Goal: Use online tool/utility: Utilize a website feature to perform a specific function

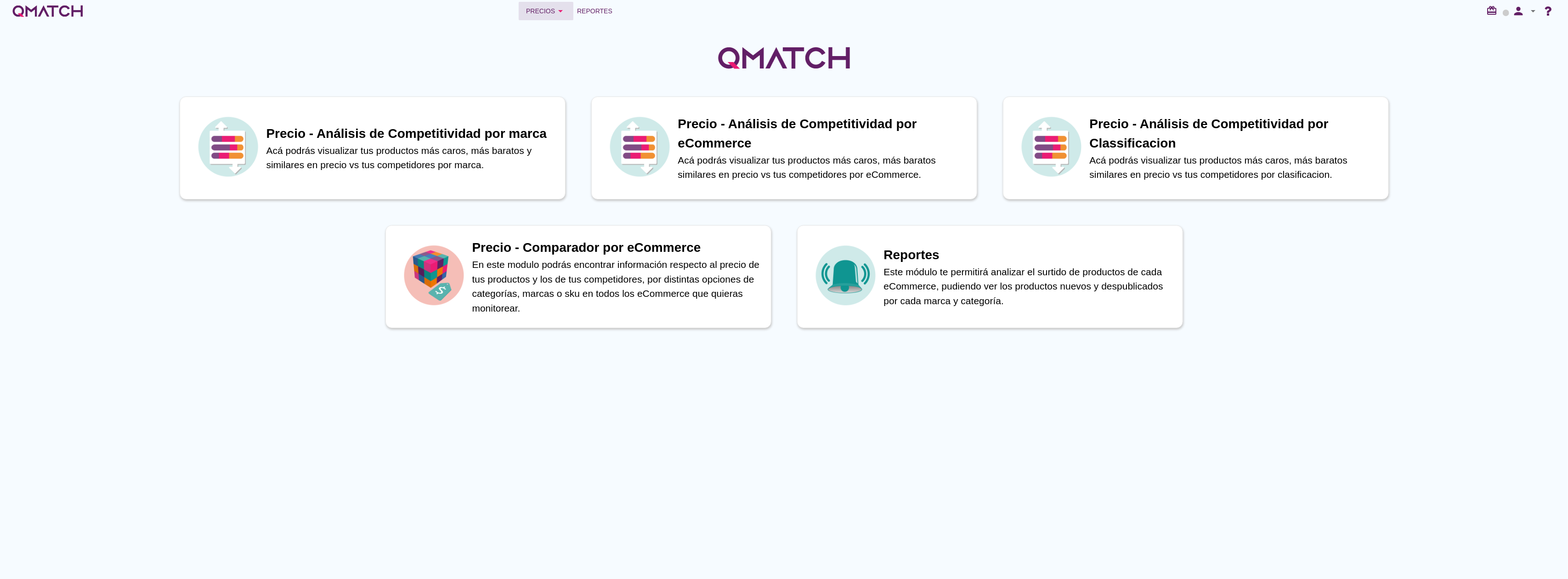
click at [539, 10] on div "Precios arrow_drop_down" at bounding box center [546, 11] width 40 height 11
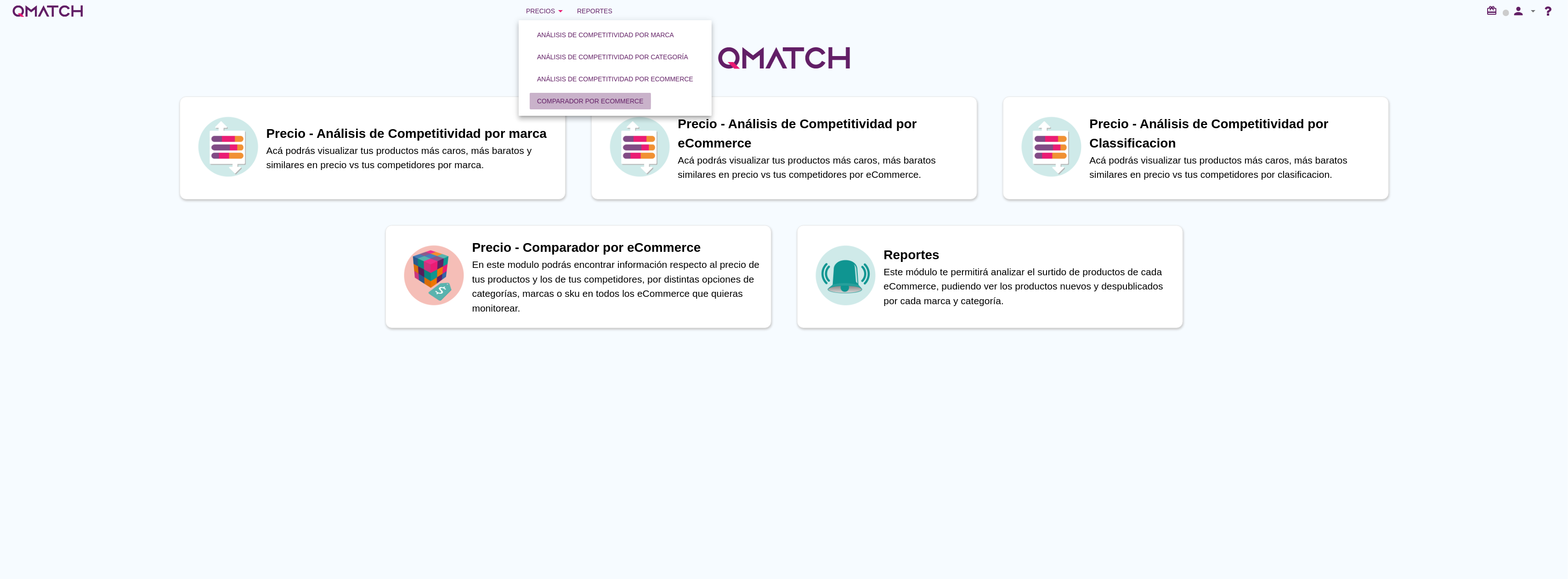
click at [583, 102] on div "Comparador por eCommerce" at bounding box center [590, 101] width 107 height 10
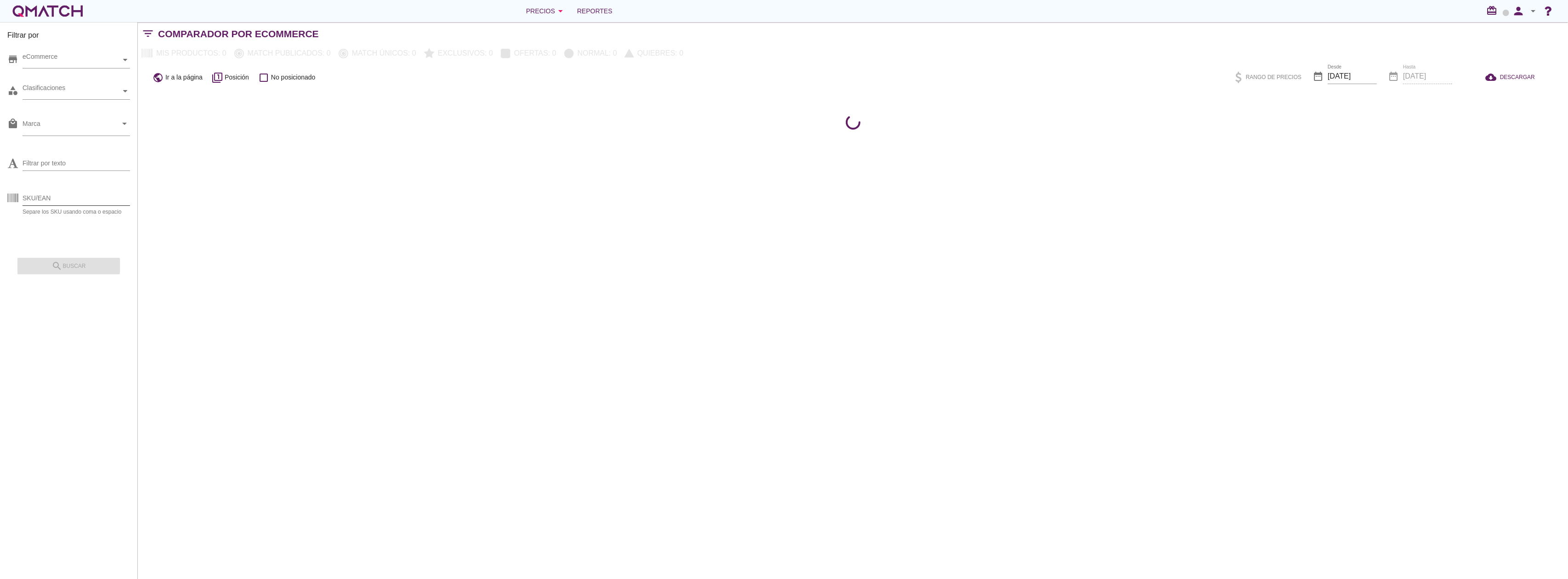
click at [63, 198] on input "SKU/EAN" at bounding box center [76, 198] width 108 height 15
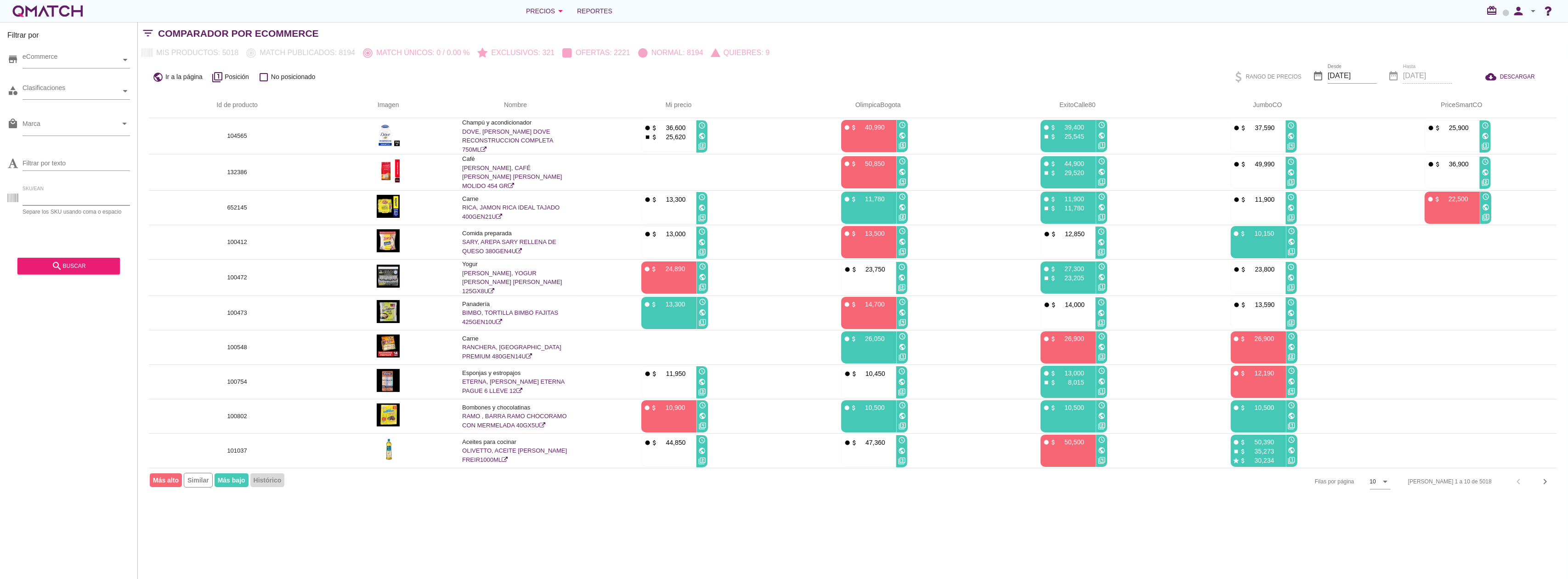
paste input "131197"
type input "131197"
click at [74, 265] on div "search buscar" at bounding box center [69, 266] width 88 height 11
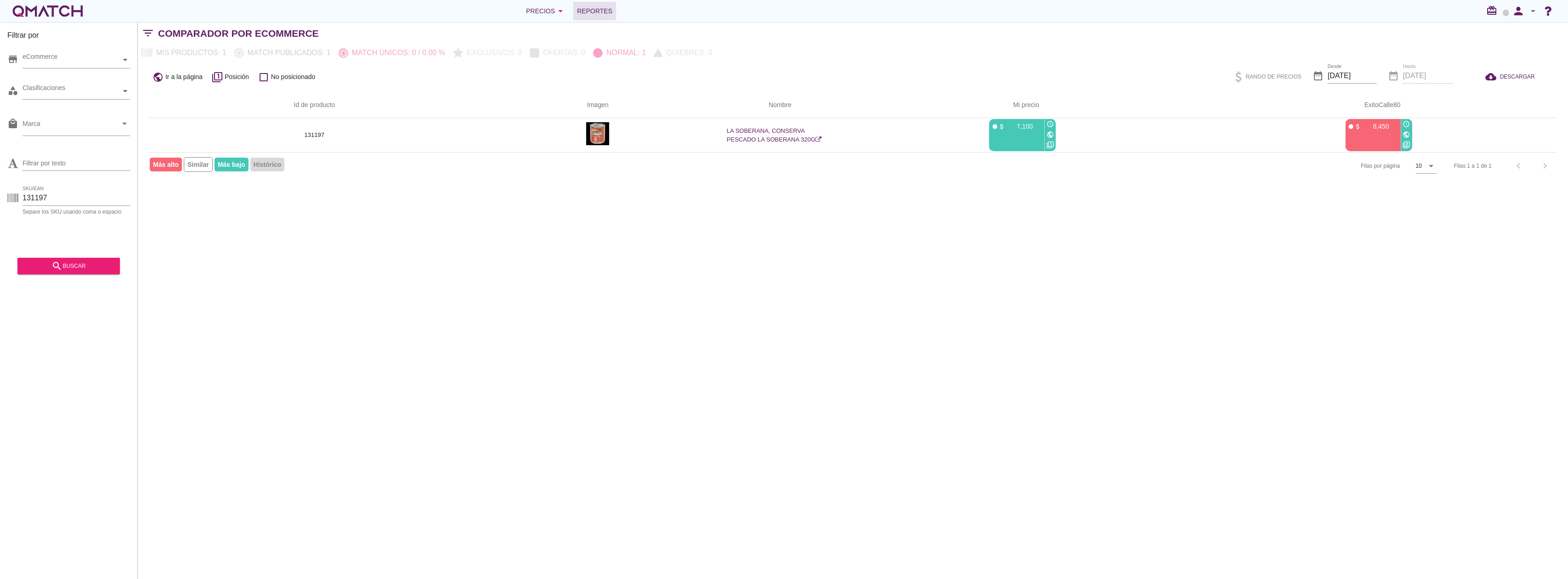
click at [595, 13] on span "Reportes" at bounding box center [595, 11] width 35 height 11
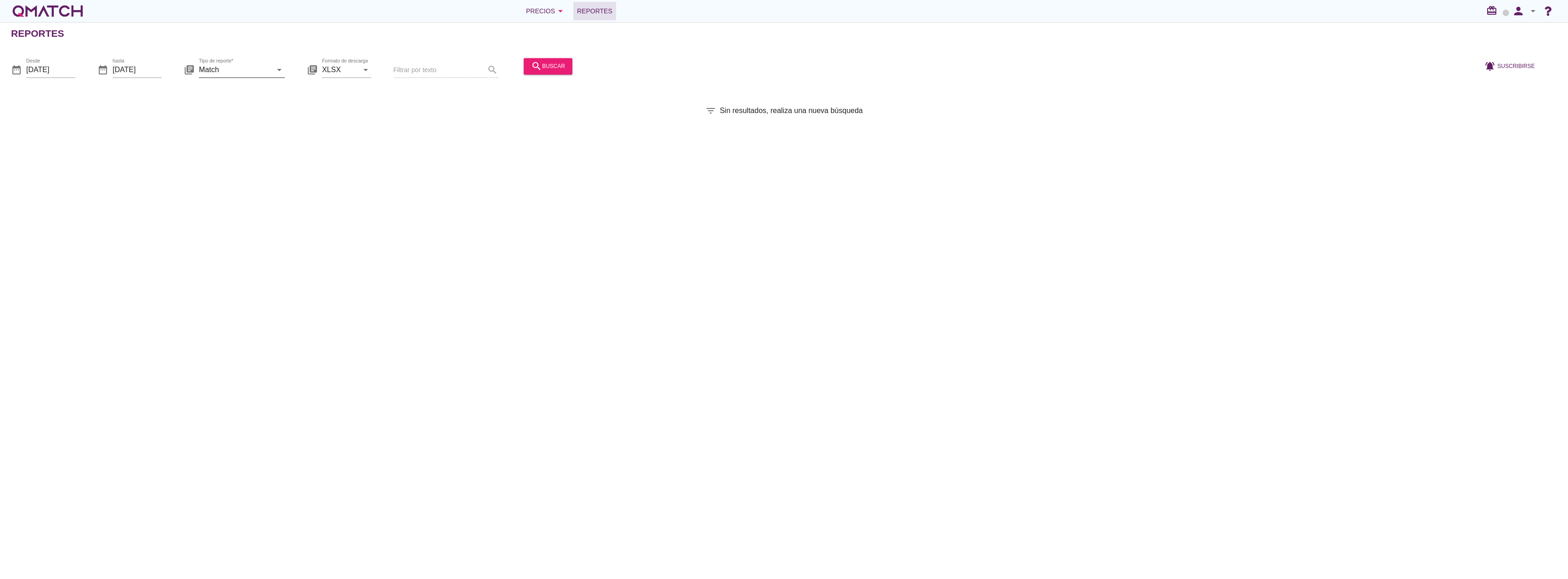
click at [215, 71] on input "Match" at bounding box center [236, 70] width 73 height 15
click at [259, 164] on div "Match con historicos" at bounding box center [254, 158] width 97 height 22
type input "Match con historicos"
click at [531, 72] on icon "search" at bounding box center [537, 66] width 11 height 11
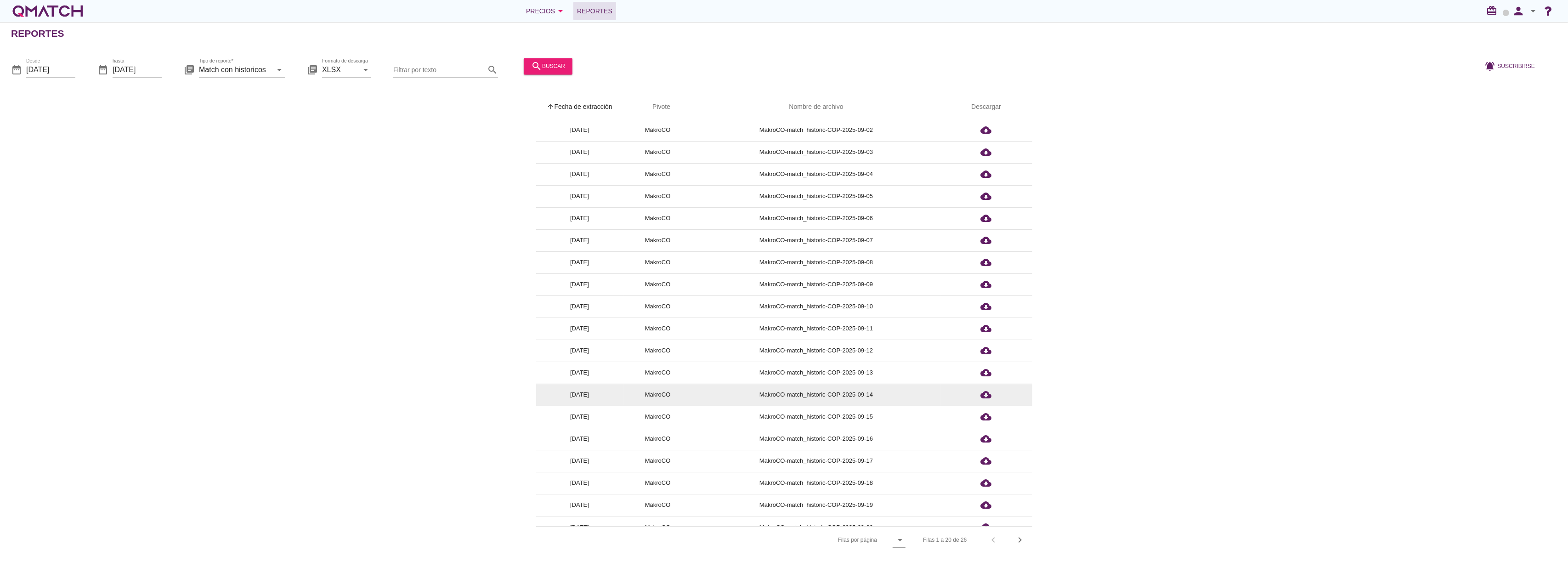
scroll to position [35, 0]
click at [1022, 536] on icon "chevron_right" at bounding box center [1020, 540] width 11 height 11
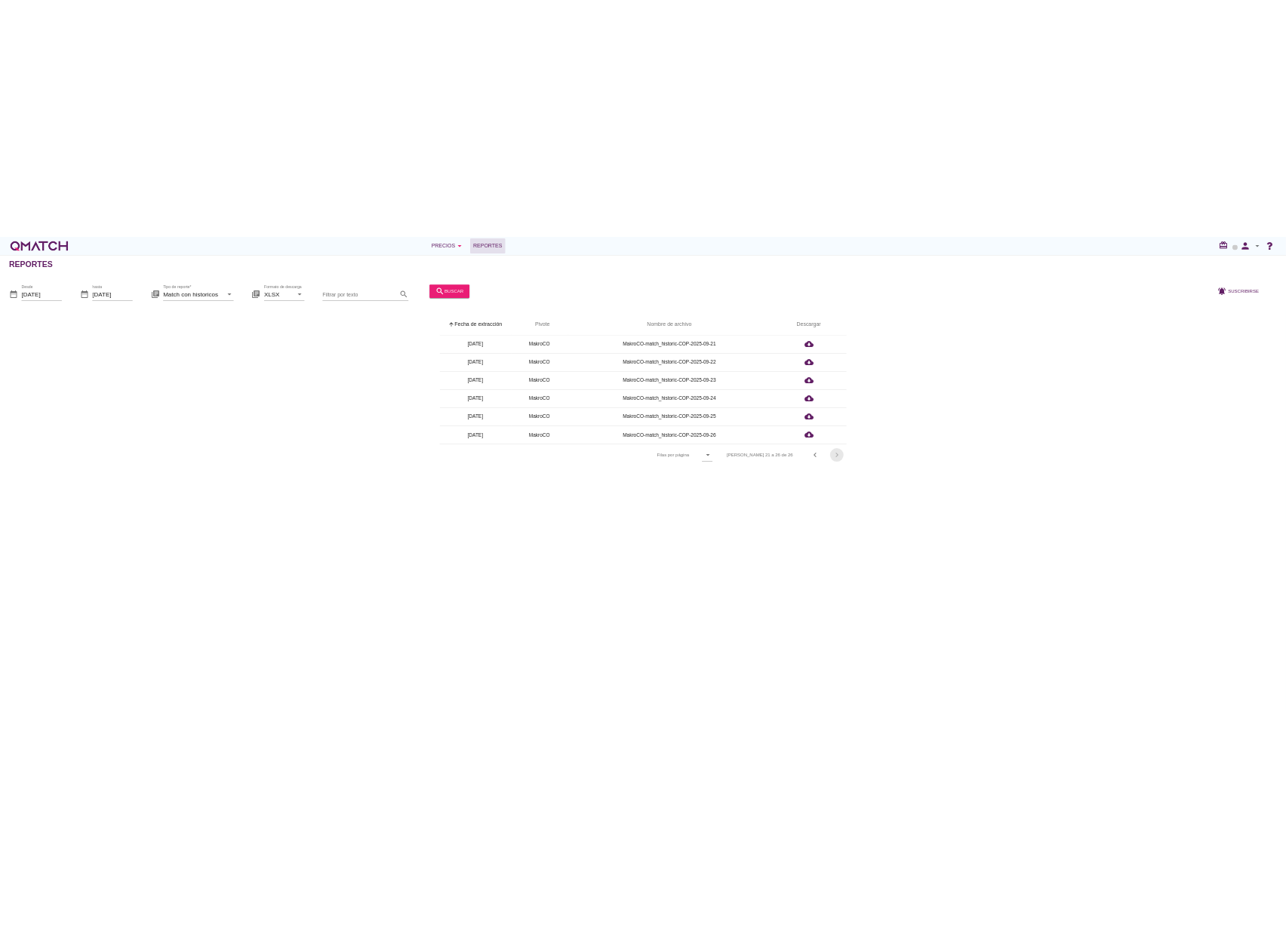
scroll to position [0, 0]
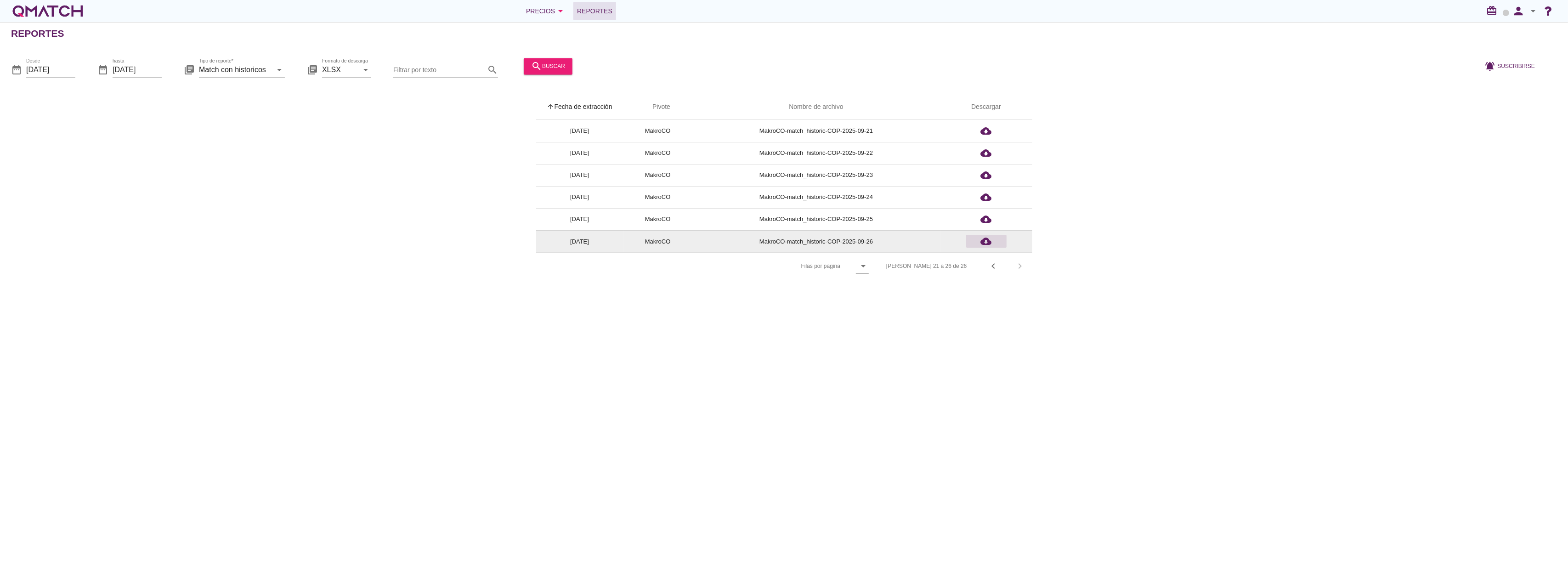
click at [981, 239] on icon "cloud_download" at bounding box center [986, 241] width 11 height 11
